Goal: Check status

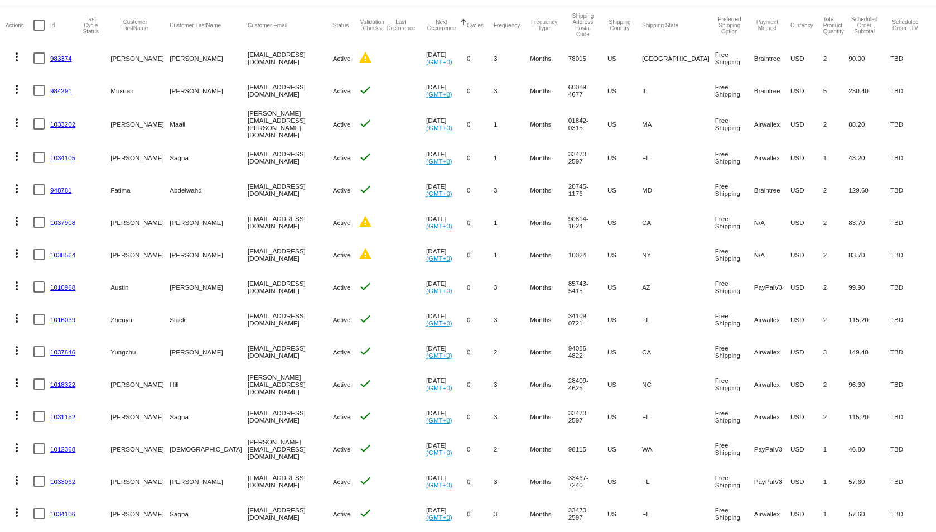
scroll to position [229, 0]
